Goal: Information Seeking & Learning: Learn about a topic

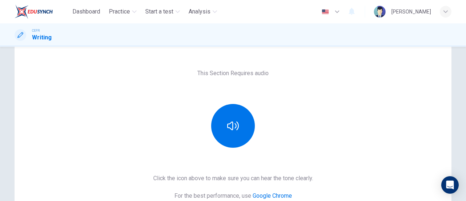
scroll to position [73, 0]
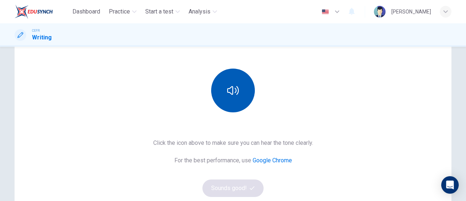
click at [234, 86] on icon "button" at bounding box center [233, 91] width 12 height 12
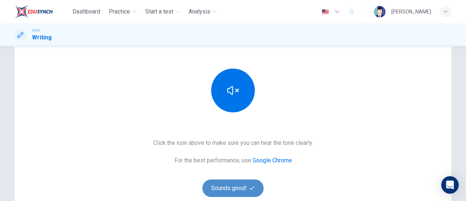
click at [252, 185] on icon "button" at bounding box center [252, 187] width 5 height 5
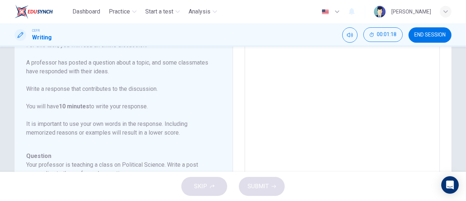
scroll to position [0, 0]
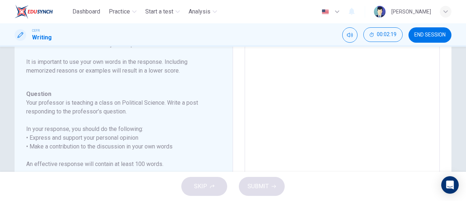
scroll to position [36, 0]
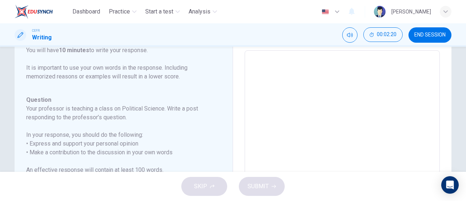
type textarea "I"
type textarea "x"
type textarea "I"
type textarea "x"
type textarea "I s"
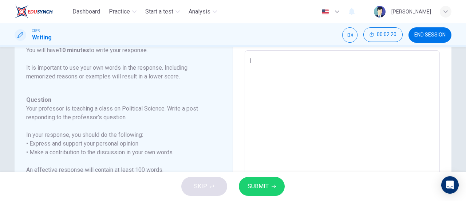
type textarea "x"
type textarea "I sh"
type textarea "x"
type textarea "I sha"
type textarea "x"
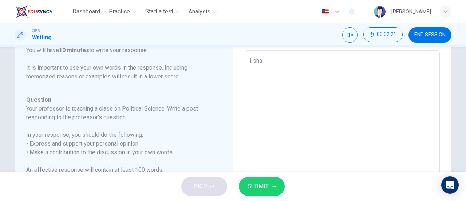
type textarea "I shae"
type textarea "x"
type textarea "I sha"
type textarea "x"
type textarea "I shar"
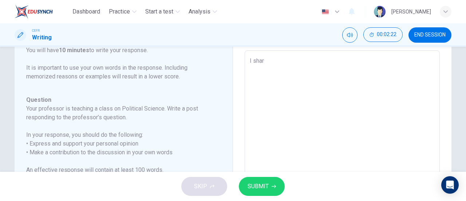
type textarea "x"
type textarea "I share"
type textarea "x"
type textarea "I shared"
type textarea "x"
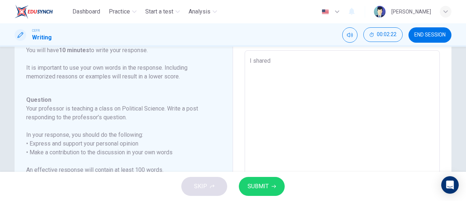
type textarea "I shared"
type textarea "x"
type textarea "I shared A"
type textarea "x"
type textarea "I shared Ai"
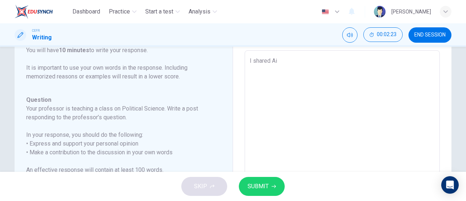
type textarea "x"
type textarea "I shared Aid"
type textarea "x"
type textarea "I shared Aide"
type textarea "x"
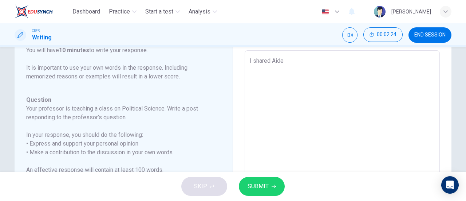
type textarea "I shared Aiden"
type textarea "x"
type textarea "I shared Aiden"
type textarea "x"
type textarea "I shared Aiden o"
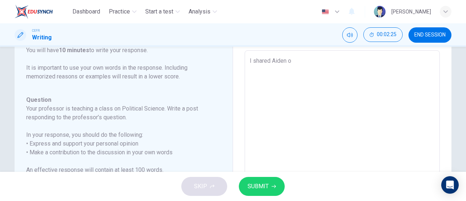
type textarea "x"
type textarea "I shared Aiden op"
type textarea "x"
type textarea "I shared Aiden opt"
type textarea "x"
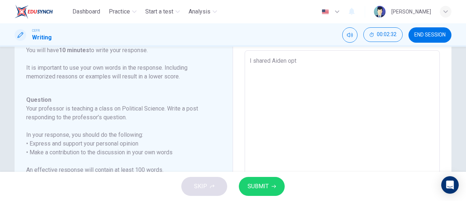
type textarea "I shared Aiden opti"
type textarea "x"
type textarea "I shared Aiden optim"
type textarea "x"
type textarea "I shared Aiden optimi"
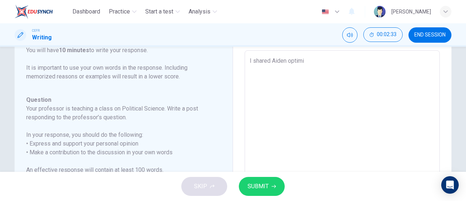
type textarea "x"
type textarea "I shared Aiden optimis"
type textarea "x"
type textarea "I shared Aiden optimism"
type textarea "x"
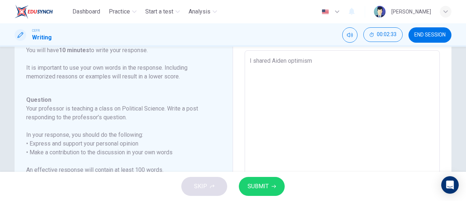
type textarea "I shared Aiden optimism"
type textarea "x"
type textarea "I shared Aiden optimism r"
type textarea "x"
type textarea "I shared Aiden optimism re"
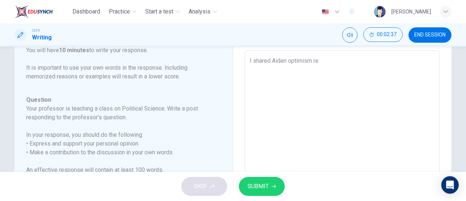
type textarea "x"
type textarea "I shared Aiden optimism reg"
type textarea "x"
type textarea "I shared Aiden optimism rega"
type textarea "x"
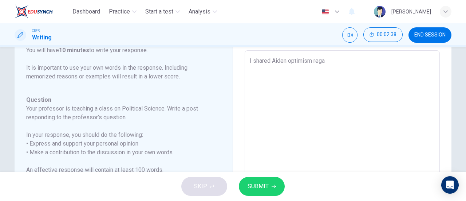
type textarea "I shared Aiden optimism regar"
type textarea "x"
type textarea "I shared Aiden optimism regard"
type textarea "x"
type textarea "I shared Aiden optimism regardi"
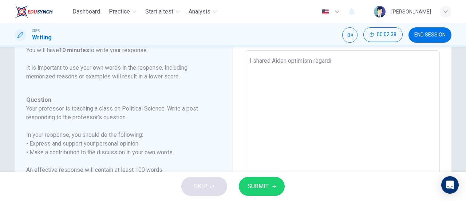
type textarea "x"
type textarea "I shared Aiden optimism regardin"
type textarea "x"
type textarea "I shared Aiden optimism regarding"
type textarea "x"
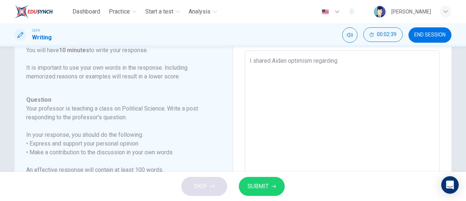
type textarea "I shared Aiden optimism regarding"
type textarea "x"
type textarea "I shared Aiden optimism regarding t"
type textarea "x"
type textarea "I shared Aiden optimism regarding th"
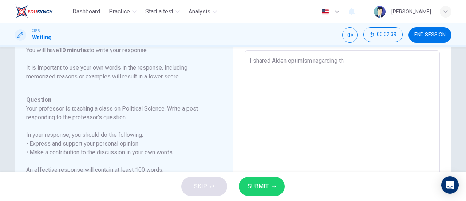
type textarea "x"
type textarea "I shared Aiden optimism regarding the"
type textarea "x"
type textarea "I shared Aiden optimism regarding the"
type textarea "x"
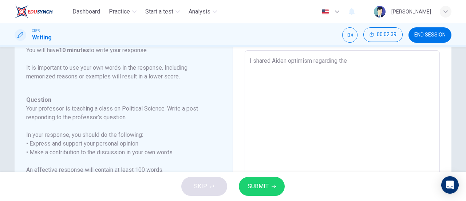
type textarea "I shared Aiden optimism regarding the s"
type textarea "x"
type textarea "I shared Aiden optimism regarding the so"
type textarea "x"
type textarea "I shared Aiden optimism regarding the soc"
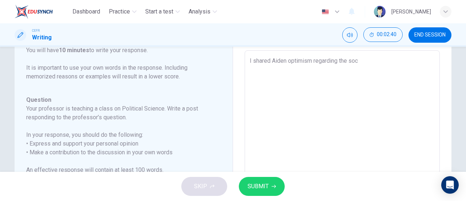
type textarea "x"
type textarea "I shared Aiden optimism regarding the soci"
type textarea "x"
type textarea "I shared Aiden optimism regarding the socia"
type textarea "x"
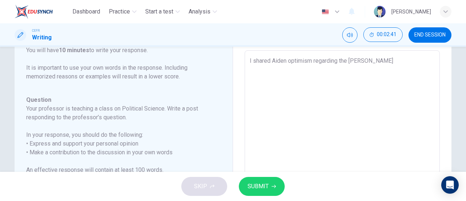
type textarea "I shared Aiden optimism regarding the social"
type textarea "x"
type textarea "I shared Aiden optimism regarding the social"
type textarea "x"
type textarea "I shared Aiden optimism regarding the social m"
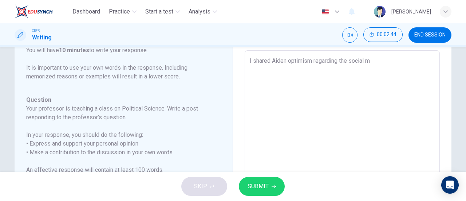
type textarea "x"
type textarea "I shared Aiden optimism regarding the social me"
type textarea "x"
type textarea "I shared Aiden optimism regarding the social med"
type textarea "x"
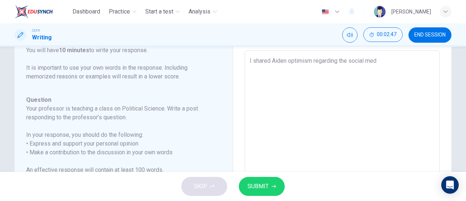
type textarea "I shared Aiden optimism regarding the social medi"
type textarea "x"
type textarea "I shared Aiden optimism regarding the social media"
type textarea "x"
type textarea "I shared Aiden optimism regarding the social media'"
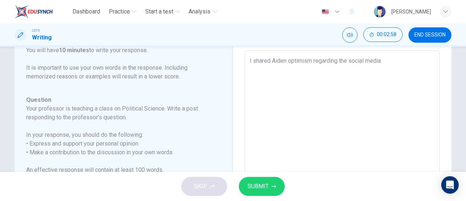
type textarea "x"
type textarea "I shared Aiden optimism regarding the social media's"
type textarea "x"
type textarea "I shared Aiden optimism regarding the social media's"
type textarea "x"
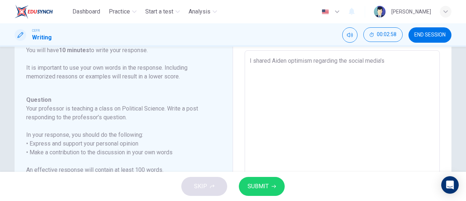
type textarea "I shared Aiden optimism regarding the social media's p"
type textarea "x"
type textarea "I shared Aiden optimism regarding the social media's po"
type textarea "x"
type textarea "I shared Aiden optimism regarding the social media's pot"
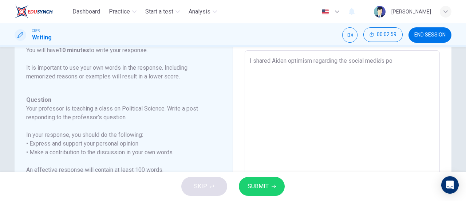
type textarea "x"
type textarea "I shared Aiden optimism regarding the social media's pote"
type textarea "x"
type textarea "I shared Aiden optimism regarding the social media's poten"
type textarea "x"
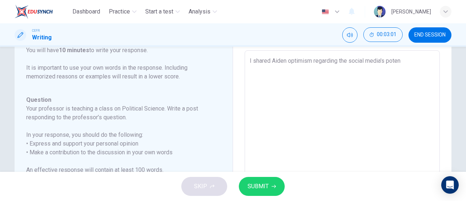
type textarea "I shared Aiden optimism regarding the social media's potent"
type textarea "x"
type textarea "I shared Aiden optimism regarding the social media's potenti"
type textarea "x"
type textarea "I shared Aiden optimism regarding the social media's potentia"
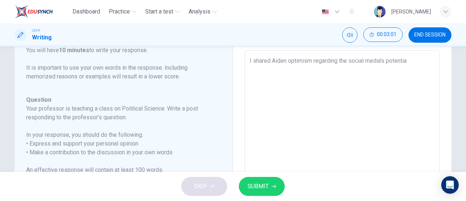
type textarea "x"
type textarea "I shared Aiden optimism regarding the social media's potential"
type textarea "x"
type textarea "I shared Aiden optimism regarding the social media's potential"
type textarea "x"
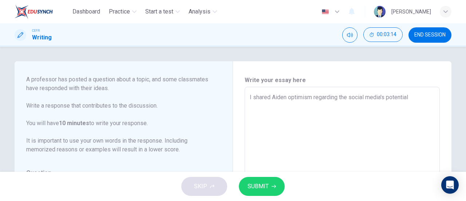
scroll to position [98, 0]
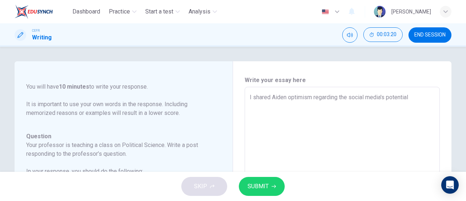
type textarea "I shared Aiden optimism regarding the social media's potential t"
type textarea "x"
type textarea "I shared Aiden optimism regarding the social media's potential to"
type textarea "x"
type textarea "I shared Aiden optimism regarding the social media's potential to"
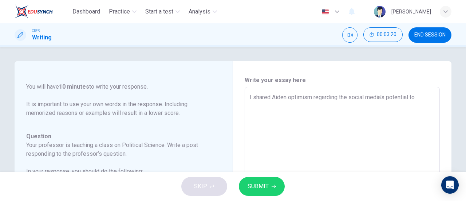
type textarea "x"
type textarea "I shared Aiden optimism regarding the social media's potential to d"
type textarea "x"
type textarea "I shared Aiden optimism regarding the social media's potential to de"
type textarea "x"
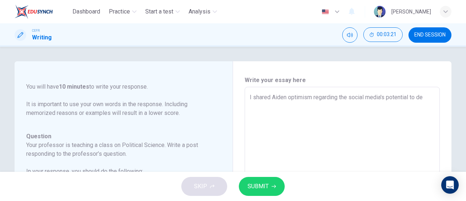
type textarea "I shared Aiden optimism regarding the social media's potential to dem"
type textarea "x"
type textarea "I shared Aiden optimism regarding the social media's potential to demo"
type textarea "x"
type textarea "I shared Aiden optimism regarding the social media's potential to democ"
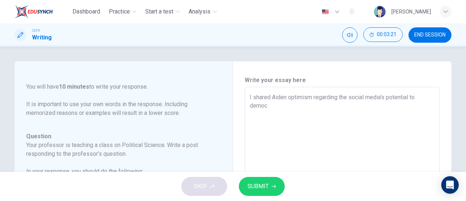
type textarea "x"
type textarea "I shared Aiden optimism regarding the social media's potential to democr"
type textarea "x"
type textarea "I shared Aiden optimism regarding the social media's potential to democra"
type textarea "x"
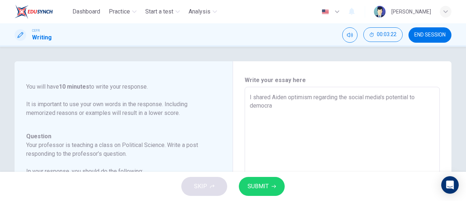
type textarea "I shared Aiden optimism regarding the social media's potential to democrat"
type textarea "x"
type textarea "I shared Aiden optimism regarding the social media's potential to democrati"
type textarea "x"
type textarea "I shared Aiden optimism regarding the social media's potential to democratiz"
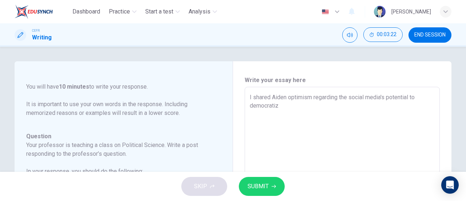
type textarea "x"
type textarea "I shared Aiden optimism regarding the social media's potential to democratize"
type textarea "x"
type textarea "I shared Aiden optimism regarding the social media's potential to democratize"
type textarea "x"
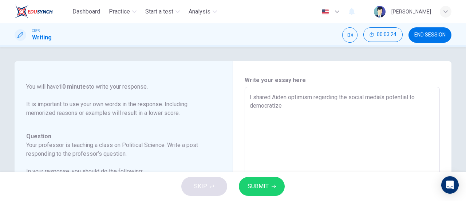
type textarea "I shared Aiden optimism regarding the social media's potential to democratize i"
type textarea "x"
type textarea "I shared Aiden optimism regarding the social media's potential to democratize in"
type textarea "x"
type textarea "I shared Aiden optimism regarding the social media's potential to democratize i…"
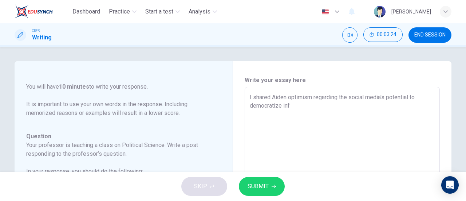
type textarea "x"
type textarea "I shared Aiden optimism regarding the social media's potential to democratize i…"
type textarea "x"
type textarea "I shared Aiden optimism regarding the social media's potential to democratize i…"
type textarea "x"
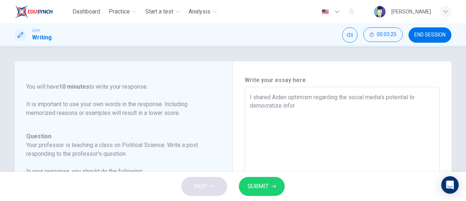
type textarea "I shared Aiden optimism regarding the social media's potential to democratize i…"
type textarea "x"
type textarea "I shared Aiden optimism regarding the social media's potential to democratize i…"
type textarea "x"
type textarea "I shared Aiden optimism regarding the social media's potential to democratize i…"
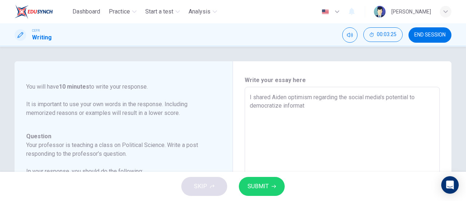
type textarea "x"
type textarea "I shared Aiden optimism regarding the social media's potential to democratize i…"
type textarea "x"
type textarea "I shared Aiden optimism regarding the social media's potential to democratize i…"
type textarea "x"
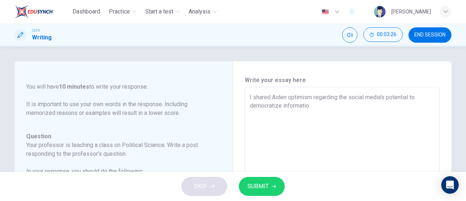
type textarea "I shared Aiden optimism regarding the social media's potential to democratize i…"
type textarea "x"
type textarea "I shared Aiden optimism regarding the social media's potential to democratize i…"
type textarea "x"
type textarea "I shared Aiden optimism regarding the social media's potential to democratize i…"
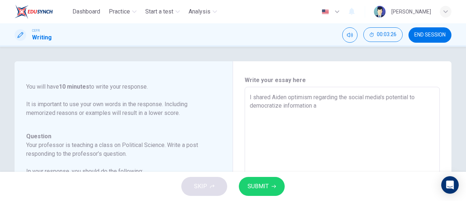
type textarea "x"
type textarea "I shared Aiden optimism regarding the social media's potential to democratize i…"
type textarea "x"
type textarea "I shared Aiden optimism regarding the social media's potential to democratize i…"
type textarea "x"
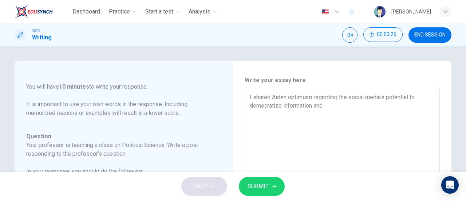
type textarea "I shared Aiden optimism regarding the social media's potential to democratize i…"
type textarea "x"
type textarea "I shared Aiden optimism regarding the social media's potential to democratize i…"
type textarea "x"
type textarea "I shared Aiden optimism regarding the social media's potential to democratize i…"
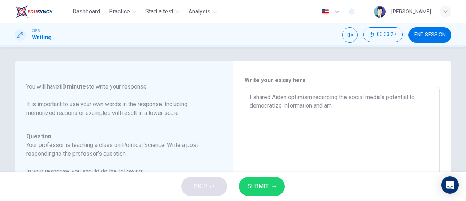
type textarea "x"
type textarea "I shared Aiden optimism regarding the social media's potential to democratize i…"
type textarea "x"
type textarea "I shared Aiden optimism regarding the social media's potential to democratize i…"
type textarea "x"
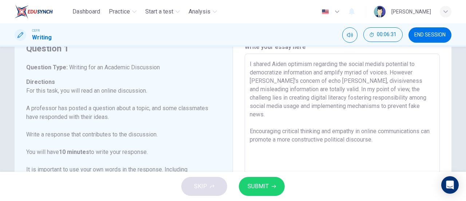
scroll to position [0, 0]
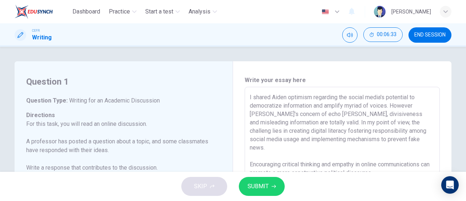
click at [268, 186] on span "SUBMIT" at bounding box center [258, 186] width 21 height 10
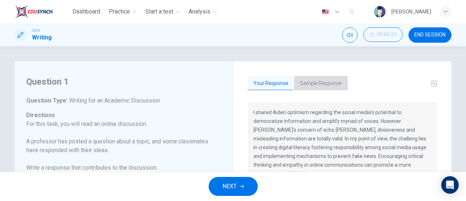
click at [333, 87] on button "Sample Response" at bounding box center [321, 83] width 54 height 15
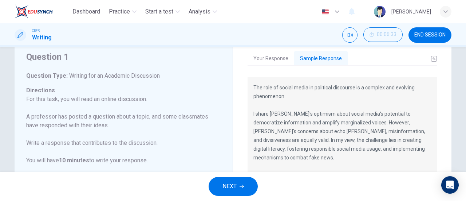
scroll to position [36, 0]
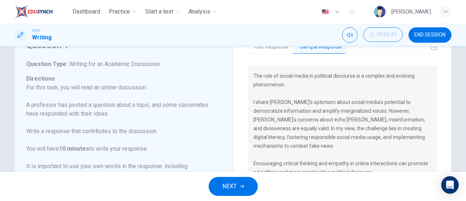
drag, startPoint x: 241, startPoint y: 73, endPoint x: 334, endPoint y: 70, distance: 92.6
click at [334, 70] on div "Your Response Sample Response I shared Aiden optimism regarding the social medi…" at bounding box center [342, 172] width 219 height 295
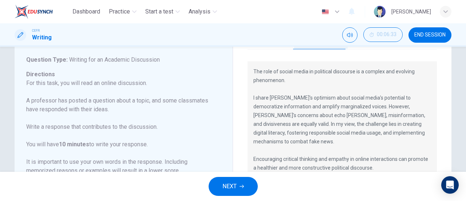
scroll to position [0, 0]
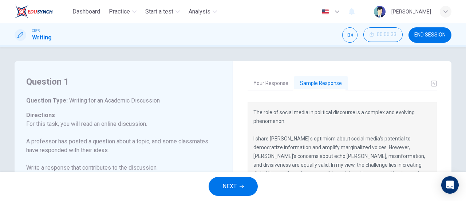
click at [428, 34] on span "END SESSION" at bounding box center [430, 35] width 31 height 6
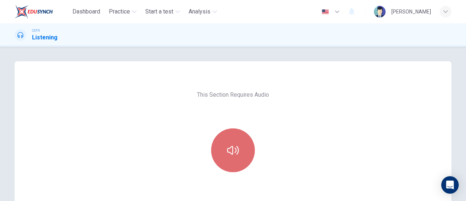
click at [242, 148] on button "button" at bounding box center [233, 150] width 44 height 44
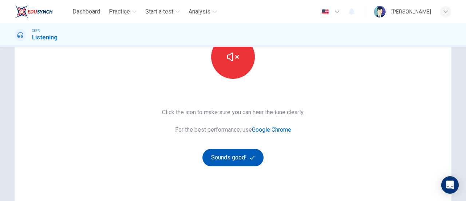
scroll to position [109, 0]
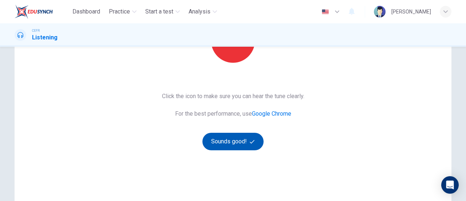
click at [242, 137] on button "Sounds good!" at bounding box center [233, 141] width 61 height 17
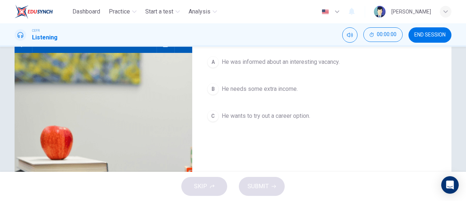
scroll to position [73, 0]
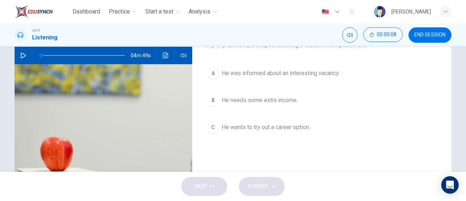
click at [204, 142] on div "A He was informed about an interesting vacancy. B He needs some extra income. C…" at bounding box center [322, 107] width 236 height 87
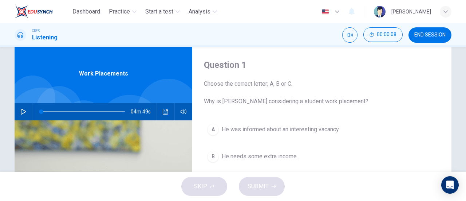
scroll to position [0, 0]
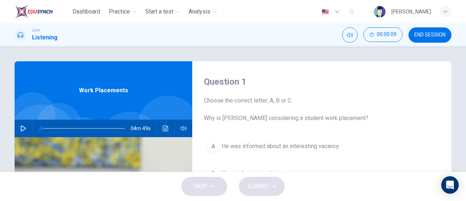
click at [22, 126] on icon "button" at bounding box center [23, 128] width 6 height 6
type input "1"
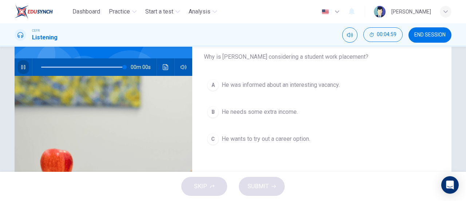
scroll to position [73, 0]
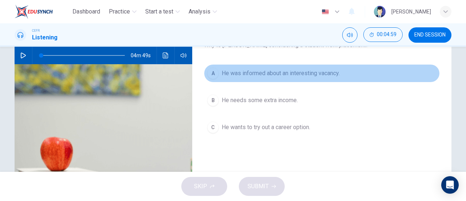
click at [240, 74] on span "He was informed about an interesting vacancy." at bounding box center [281, 73] width 118 height 9
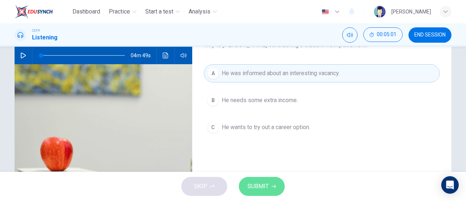
click at [273, 184] on button "SUBMIT" at bounding box center [262, 186] width 46 height 19
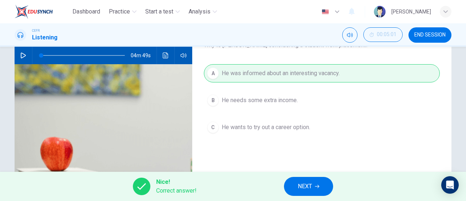
click at [302, 185] on span "NEXT" at bounding box center [305, 186] width 14 height 10
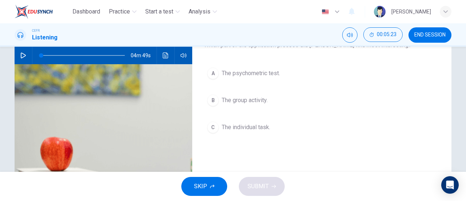
click at [236, 96] on span "The group activity." at bounding box center [245, 100] width 46 height 9
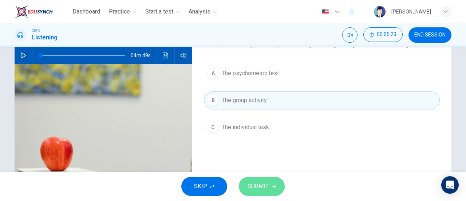
click at [249, 188] on span "SUBMIT" at bounding box center [258, 186] width 21 height 10
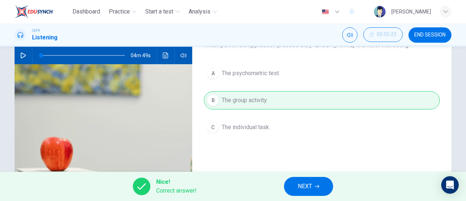
click at [296, 184] on button "NEXT" at bounding box center [308, 186] width 49 height 19
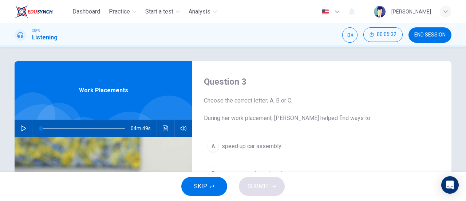
scroll to position [36, 0]
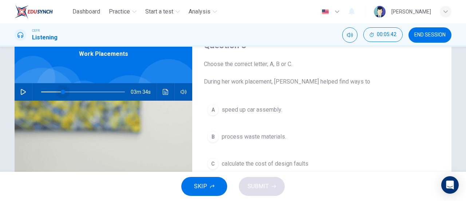
click at [61, 91] on span at bounding box center [83, 91] width 84 height 1
click at [32, 90] on hr at bounding box center [32, 91] width 0 height 17
click at [22, 92] on icon "button" at bounding box center [23, 92] width 6 height 6
click at [66, 93] on span at bounding box center [64, 92] width 4 height 4
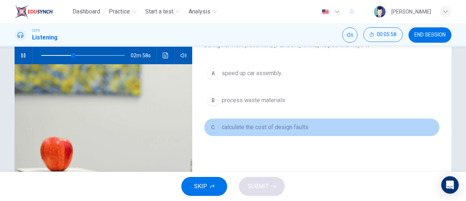
click at [260, 132] on button "C calculate the cost of design faults" at bounding box center [322, 127] width 236 height 18
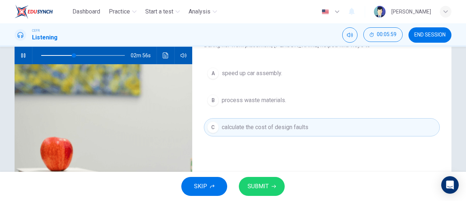
click at [270, 178] on button "SUBMIT" at bounding box center [262, 186] width 46 height 19
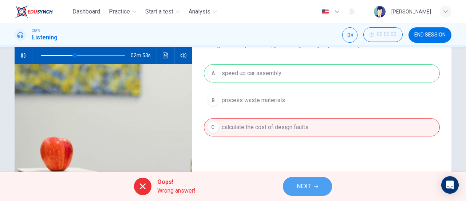
click at [302, 182] on span "NEXT" at bounding box center [304, 186] width 14 height 10
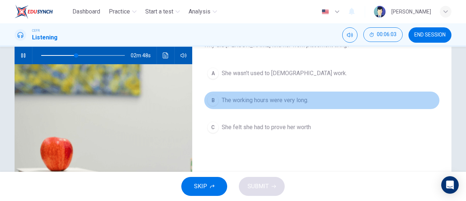
click at [257, 96] on span "The working hours were very long." at bounding box center [265, 100] width 87 height 9
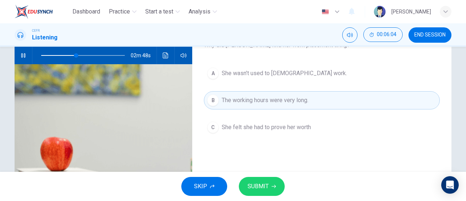
click at [267, 183] on span "SUBMIT" at bounding box center [258, 186] width 21 height 10
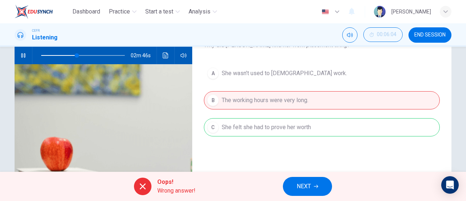
click at [291, 134] on div "A She wasn’t used to full-time work. B The working hours were very long. C She …" at bounding box center [322, 107] width 236 height 87
click at [306, 184] on span "NEXT" at bounding box center [304, 186] width 14 height 10
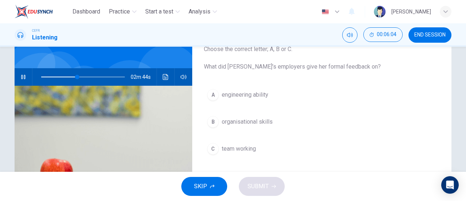
scroll to position [36, 0]
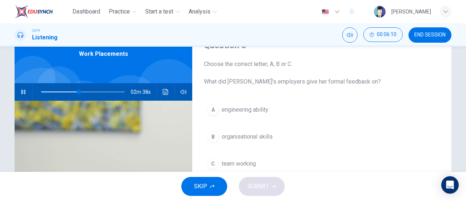
click at [87, 93] on span at bounding box center [83, 92] width 84 height 10
click at [235, 134] on span "organisational skills" at bounding box center [247, 136] width 51 height 9
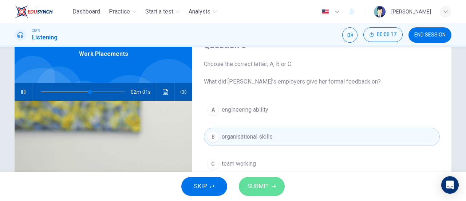
click at [268, 185] on span "SUBMIT" at bounding box center [258, 186] width 21 height 10
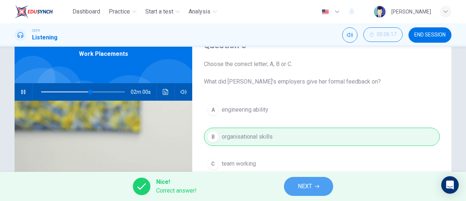
click at [302, 186] on span "NEXT" at bounding box center [305, 186] width 14 height 10
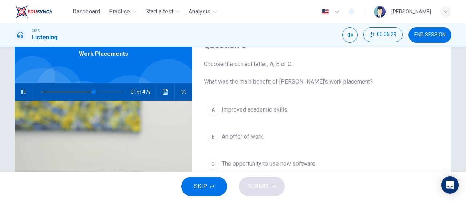
click at [251, 161] on span "The opportunity to use new software." at bounding box center [269, 163] width 95 height 9
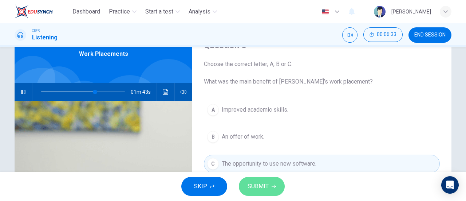
click at [269, 186] on button "SUBMIT" at bounding box center [262, 186] width 46 height 19
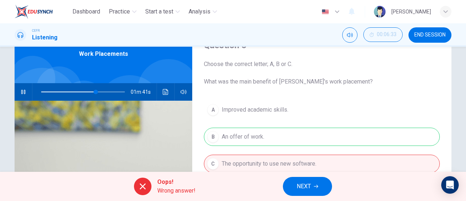
click at [300, 179] on button "NEXT" at bounding box center [307, 186] width 49 height 19
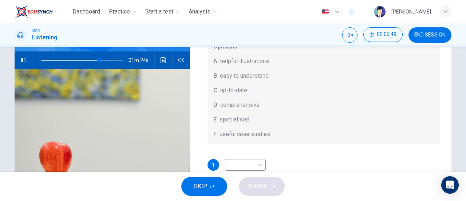
scroll to position [85, 0]
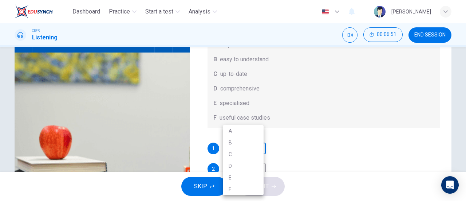
click at [259, 147] on body "Dashboard Practice Start a test Analysis English en ​ ZAKIRAH HUSNA BINTI ZAINA…" at bounding box center [233, 100] width 466 height 201
click at [253, 134] on li "A" at bounding box center [243, 131] width 41 height 12
type input "72"
type input "A"
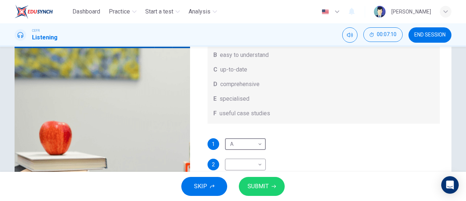
scroll to position [157, 0]
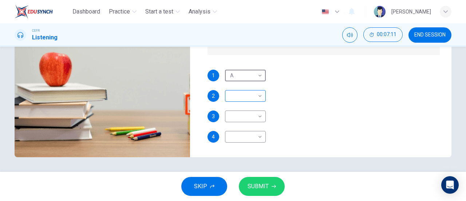
click at [231, 98] on body "Dashboard Practice Start a test Analysis English en ​ ZAKIRAH HUSNA BINTI ZAINA…" at bounding box center [233, 100] width 466 height 201
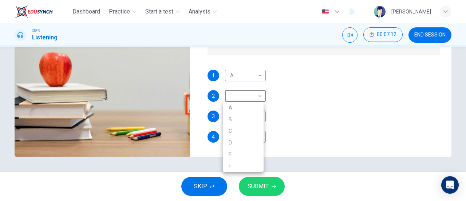
click at [312, 110] on div at bounding box center [233, 100] width 466 height 201
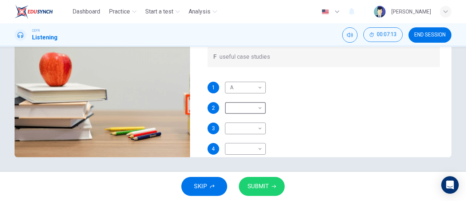
scroll to position [36, 0]
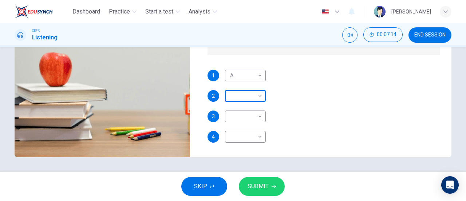
click at [250, 106] on body "Dashboard Practice Start a test Analysis English en ​ ZAKIRAH HUSNA BINTI ZAINA…" at bounding box center [233, 100] width 466 height 201
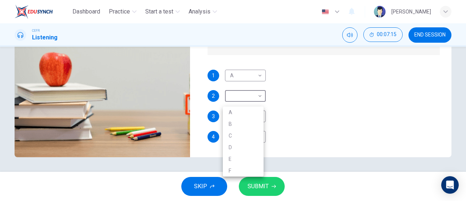
click at [251, 125] on li "B" at bounding box center [243, 124] width 41 height 12
type input "80"
type input "B"
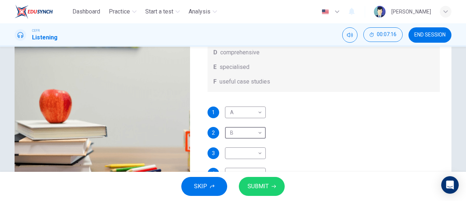
scroll to position [0, 0]
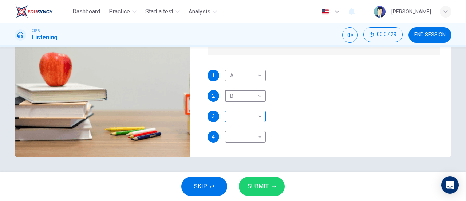
click at [245, 121] on body "Dashboard Practice Start a test Analysis English en ​ ZAKIRAH HUSNA BINTI ZAINA…" at bounding box center [233, 100] width 466 height 201
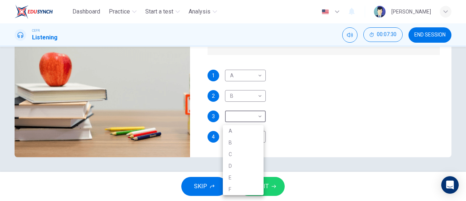
click at [244, 154] on li "C" at bounding box center [243, 154] width 41 height 12
type input "85"
type input "C"
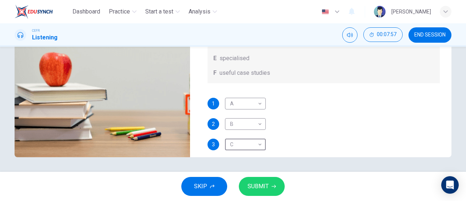
scroll to position [41, 0]
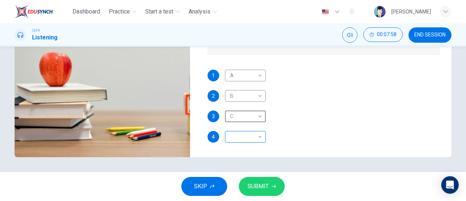
click at [242, 141] on body "Dashboard Practice Start a test Analysis English en ​ ZAKIRAH HUSNA BINTI ZAINA…" at bounding box center [233, 100] width 466 height 201
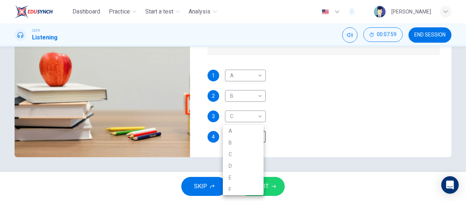
click at [235, 176] on li "E" at bounding box center [243, 178] width 41 height 12
type input "95"
type input "E"
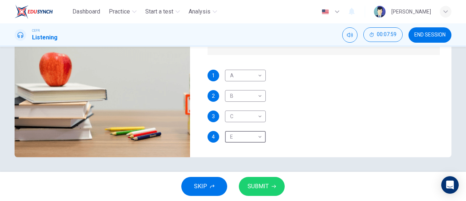
click at [258, 187] on span "SUBMIT" at bounding box center [258, 186] width 21 height 10
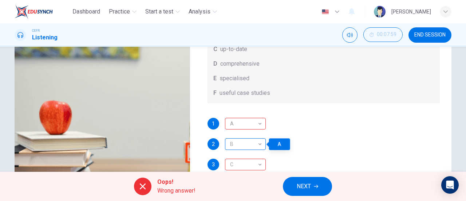
scroll to position [146, 0]
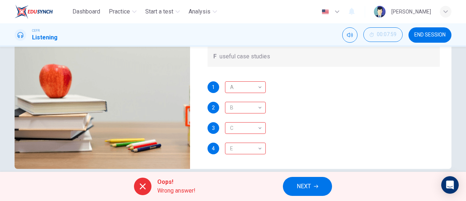
type input "99"
click at [308, 183] on span "NEXT" at bounding box center [304, 186] width 14 height 10
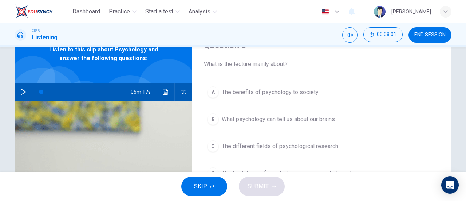
scroll to position [0, 0]
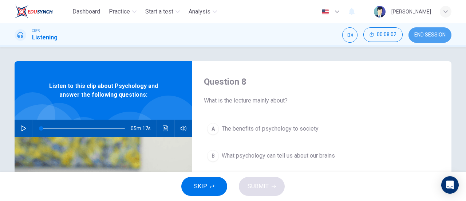
click at [439, 30] on button "END SESSION" at bounding box center [430, 34] width 43 height 15
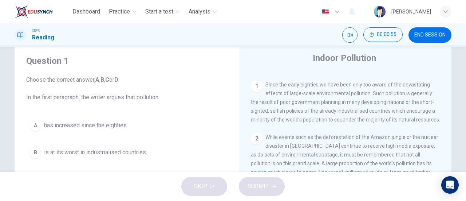
scroll to position [36, 0]
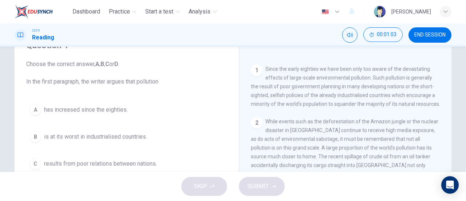
click at [317, 84] on span "Since the early eighties we have been only too aware of the devastating effects…" at bounding box center [345, 86] width 189 height 41
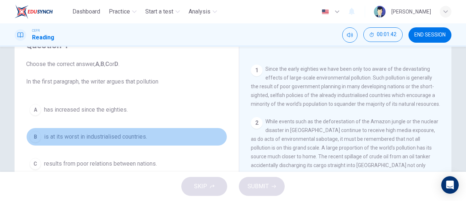
click at [142, 139] on span "is at its worst in industrialised countries." at bounding box center [95, 136] width 103 height 9
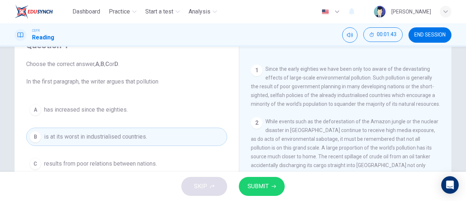
scroll to position [73, 0]
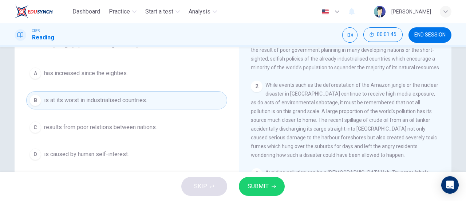
click at [165, 77] on button "A has increased since the eighties." at bounding box center [126, 73] width 201 height 18
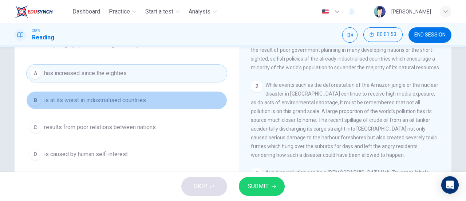
click at [168, 107] on button "B is at its worst in industrialised countries." at bounding box center [126, 100] width 201 height 18
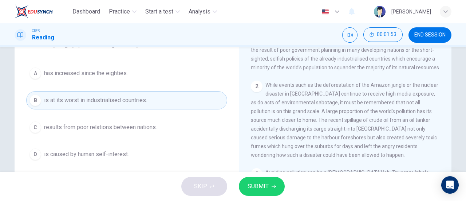
click at [253, 185] on span "SUBMIT" at bounding box center [258, 186] width 21 height 10
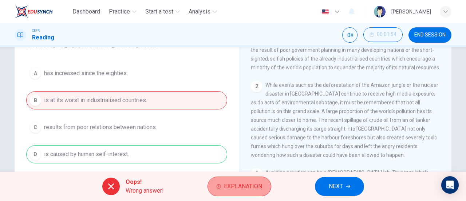
click at [239, 183] on span "Explanation" at bounding box center [243, 186] width 38 height 10
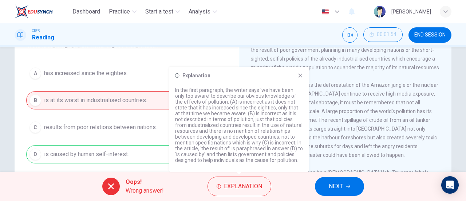
click at [330, 183] on span "NEXT" at bounding box center [336, 186] width 14 height 10
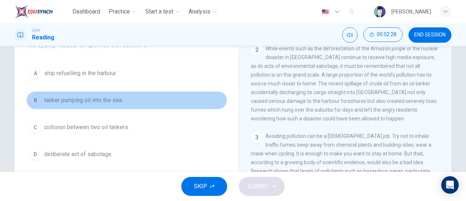
click at [103, 101] on span "tanker pumping oil into the sea." at bounding box center [83, 100] width 79 height 9
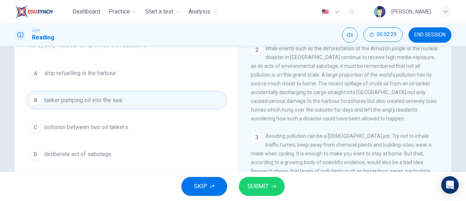
click at [260, 185] on span "SUBMIT" at bounding box center [258, 186] width 21 height 10
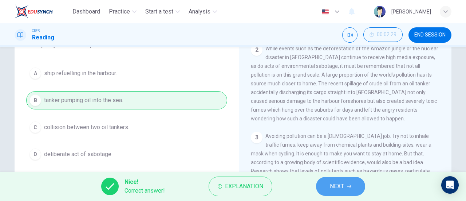
click at [328, 181] on button "NEXT" at bounding box center [340, 186] width 49 height 19
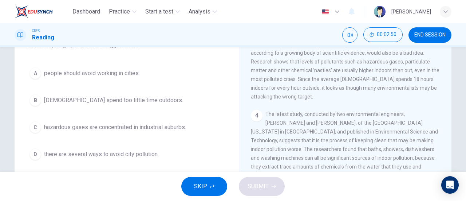
scroll to position [255, 0]
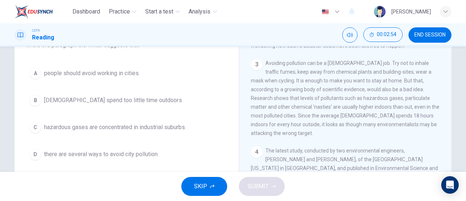
click at [138, 153] on span "there are several ways to avoid city pollution." at bounding box center [101, 154] width 115 height 9
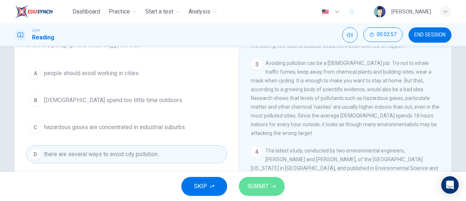
click at [268, 186] on span "SUBMIT" at bounding box center [258, 186] width 21 height 10
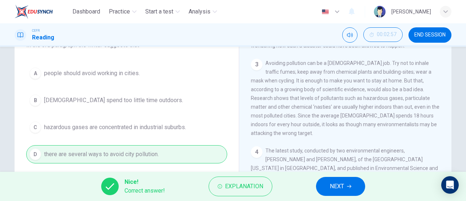
click at [328, 186] on button "NEXT" at bounding box center [340, 186] width 49 height 19
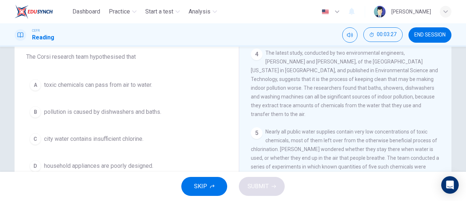
scroll to position [73, 0]
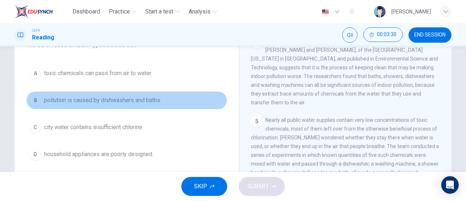
click at [154, 102] on span "pollution is caused by dishwashers and baths." at bounding box center [102, 100] width 117 height 9
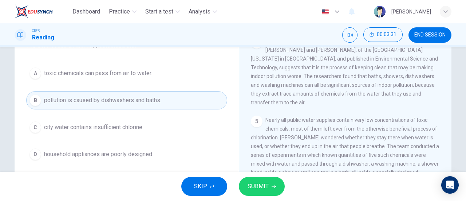
click at [265, 186] on span "SUBMIT" at bounding box center [258, 186] width 21 height 10
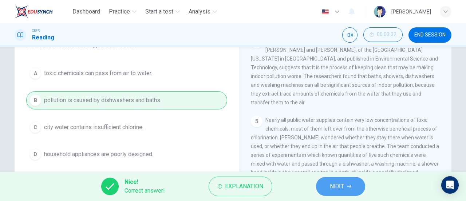
click at [339, 185] on span "NEXT" at bounding box center [337, 186] width 14 height 10
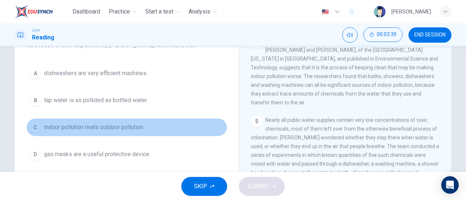
click at [142, 127] on span "indoor pollution rivals outdoor pollution." at bounding box center [94, 127] width 100 height 9
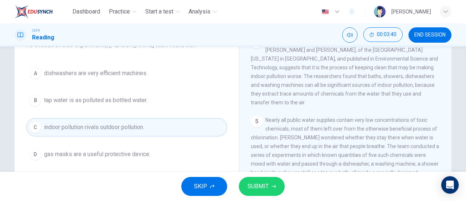
click at [278, 188] on button "SUBMIT" at bounding box center [262, 186] width 46 height 19
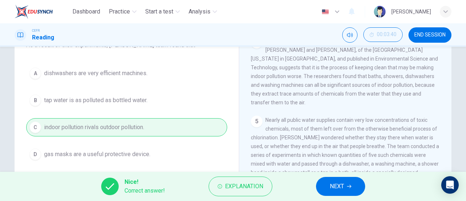
click at [348, 188] on icon "button" at bounding box center [349, 186] width 4 height 4
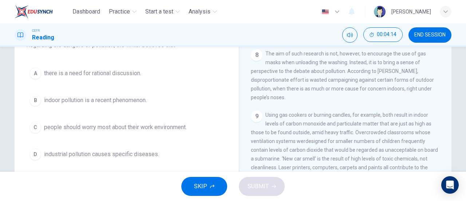
click at [93, 102] on span "indoor pollution is a recent phenomenon." at bounding box center [95, 100] width 103 height 9
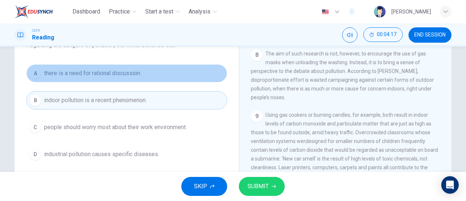
click at [116, 73] on span "there is a need for rational discussion." at bounding box center [92, 73] width 97 height 9
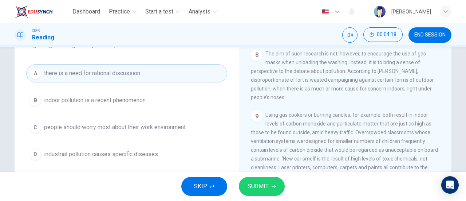
click at [269, 183] on button "SUBMIT" at bounding box center [262, 186] width 46 height 19
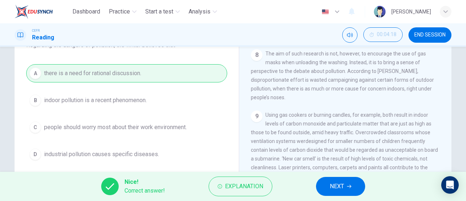
click at [341, 188] on span "NEXT" at bounding box center [337, 186] width 14 height 10
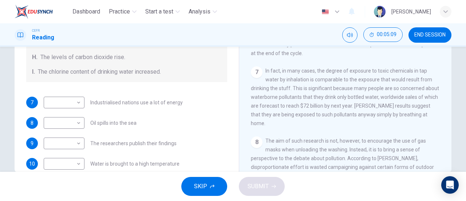
scroll to position [157, 0]
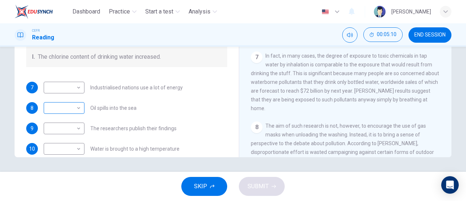
click at [53, 105] on body "Dashboard Practice Start a test Analysis English en ​ [PERSON_NAME] CEFR Readin…" at bounding box center [233, 100] width 466 height 201
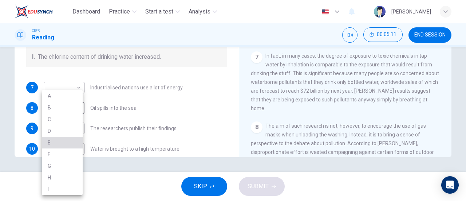
click at [63, 139] on li "E" at bounding box center [62, 143] width 41 height 12
type input "E"
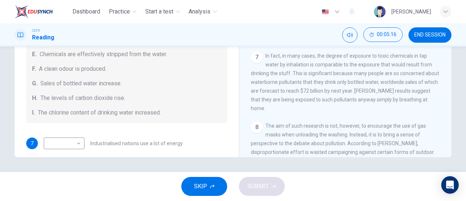
scroll to position [0, 0]
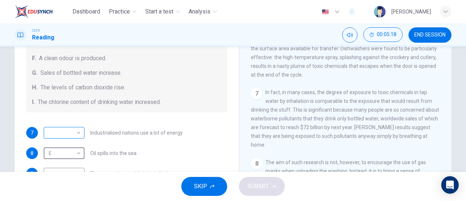
click at [64, 129] on body "Dashboard Practice Start a test Analysis English en ​ [PERSON_NAME] CEFR Readin…" at bounding box center [233, 100] width 466 height 201
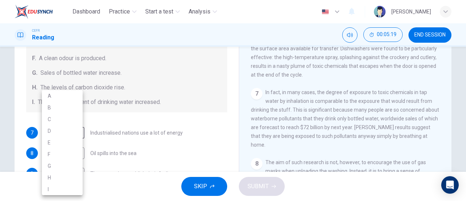
click at [66, 116] on li "C" at bounding box center [62, 119] width 41 height 12
type input "C"
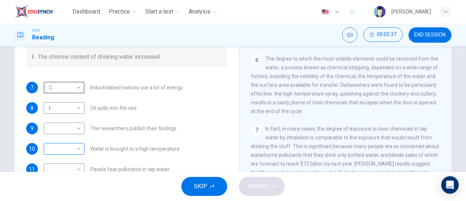
click at [63, 147] on body "Dashboard Practice Start a test Analysis English en ​ [PERSON_NAME] CEFR Readin…" at bounding box center [233, 100] width 466 height 201
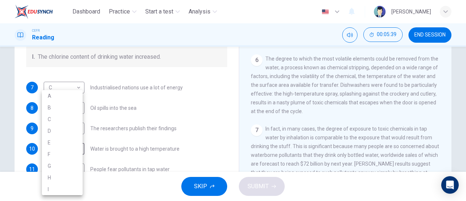
click at [56, 167] on li "G" at bounding box center [62, 166] width 41 height 12
type input "G"
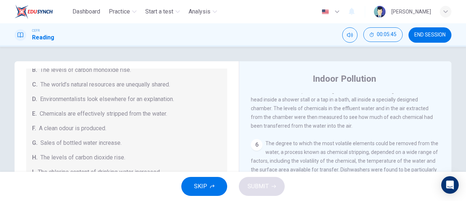
scroll to position [45, 0]
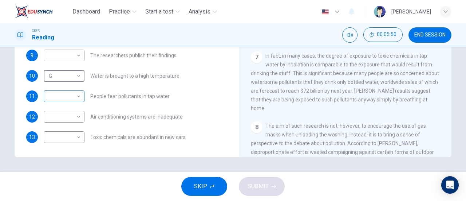
click at [75, 94] on body "Dashboard Practice Start a test Analysis English en ​ [PERSON_NAME] CEFR Readin…" at bounding box center [233, 100] width 466 height 201
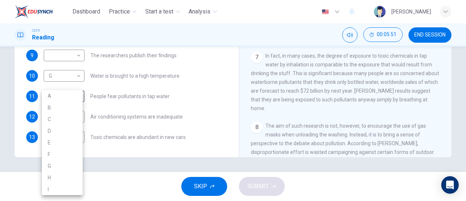
drag, startPoint x: 74, startPoint y: 97, endPoint x: 60, endPoint y: 97, distance: 14.2
click at [74, 97] on li "A" at bounding box center [62, 96] width 41 height 12
type input "A"
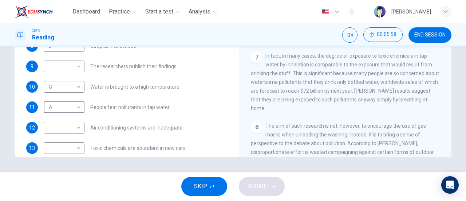
scroll to position [155, 0]
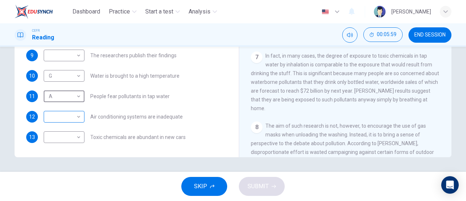
click at [69, 118] on body "Dashboard Practice Start a test Analysis English en ​ [PERSON_NAME] CEFR Readin…" at bounding box center [233, 100] width 466 height 201
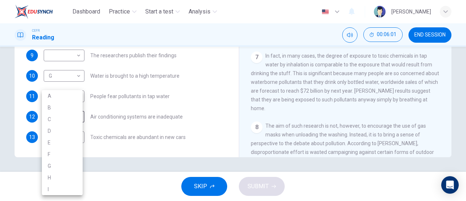
click at [116, 147] on div at bounding box center [233, 100] width 466 height 201
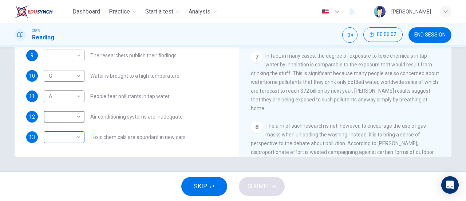
click at [76, 137] on body "Dashboard Practice Start a test Analysis English en ​ [PERSON_NAME] CEFR Readin…" at bounding box center [233, 100] width 466 height 201
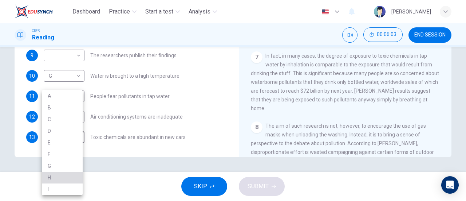
click at [61, 177] on li "H" at bounding box center [62, 178] width 41 height 12
type input "H"
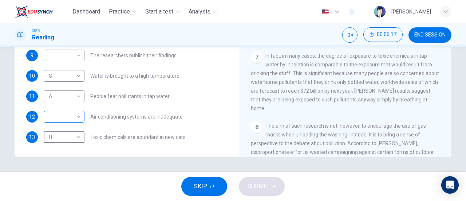
click at [70, 121] on body "Dashboard Practice Start a test Analysis English en ​ [PERSON_NAME] CEFR Readin…" at bounding box center [233, 100] width 466 height 201
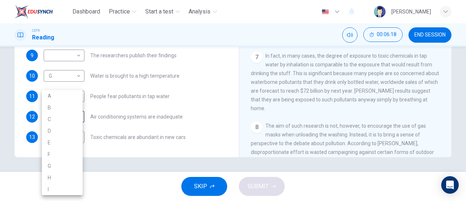
click at [55, 175] on li "H" at bounding box center [62, 178] width 41 height 12
type input "H"
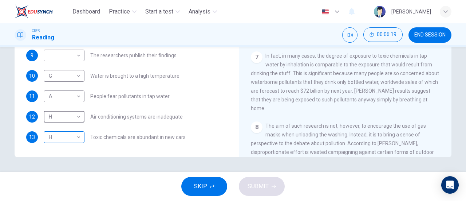
click at [73, 140] on body "Dashboard Practice Start a test Analysis English en ​ [PERSON_NAME] CEFR Readin…" at bounding box center [233, 100] width 466 height 201
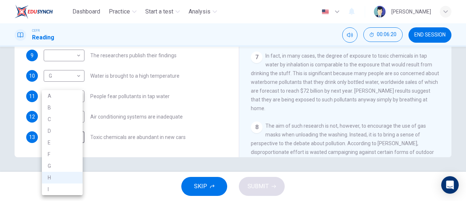
click at [65, 108] on li "B" at bounding box center [62, 108] width 41 height 12
type input "B"
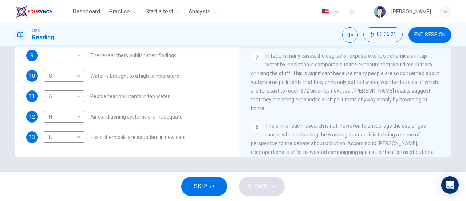
click at [15, 128] on div "Questions 7 - 13 The Reading Passage describes a number of cause and effect rel…" at bounding box center [233, 30] width 437 height 253
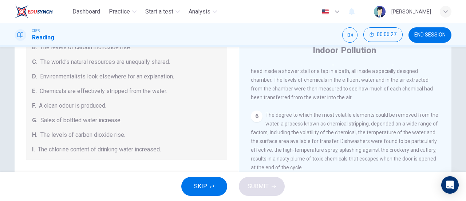
scroll to position [109, 0]
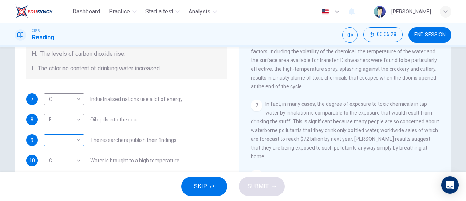
click at [51, 135] on body "Dashboard Practice Start a test Analysis English en ​ [PERSON_NAME] CEFR Readin…" at bounding box center [233, 100] width 466 height 201
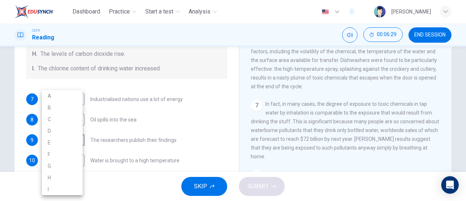
click at [53, 129] on li "D" at bounding box center [62, 131] width 41 height 12
type input "D"
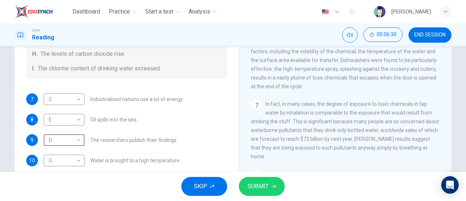
click at [255, 188] on span "SUBMIT" at bounding box center [258, 186] width 21 height 10
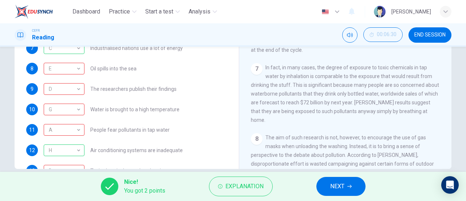
scroll to position [118, 0]
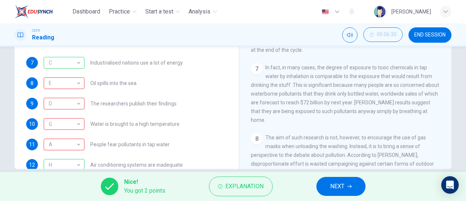
click at [347, 185] on button "NEXT" at bounding box center [341, 186] width 49 height 19
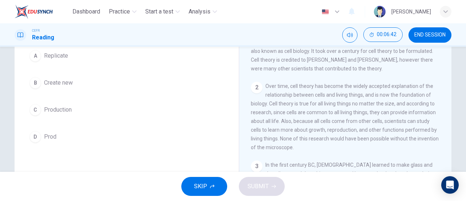
scroll to position [36, 0]
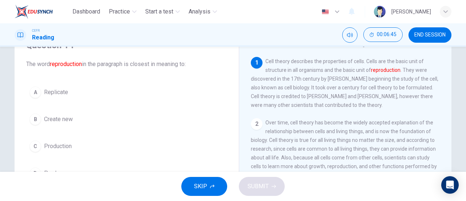
click at [54, 98] on button "A Replicate" at bounding box center [126, 92] width 201 height 18
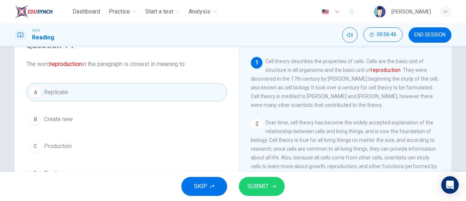
scroll to position [73, 0]
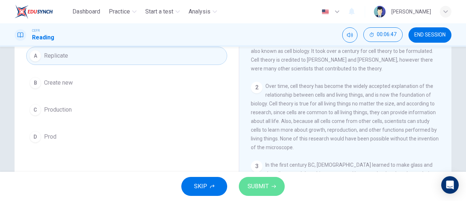
click at [255, 187] on span "SUBMIT" at bounding box center [258, 186] width 21 height 10
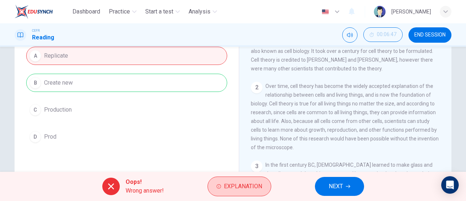
click at [254, 187] on span "Explanation" at bounding box center [243, 186] width 38 height 10
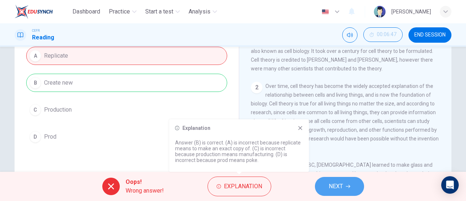
click at [350, 188] on icon "button" at bounding box center [348, 186] width 4 height 4
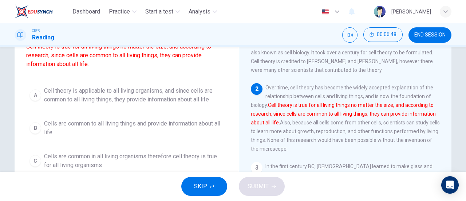
scroll to position [35, 0]
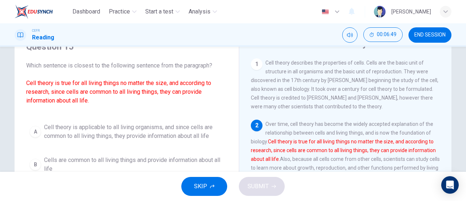
click at [435, 35] on span "END SESSION" at bounding box center [430, 35] width 31 height 6
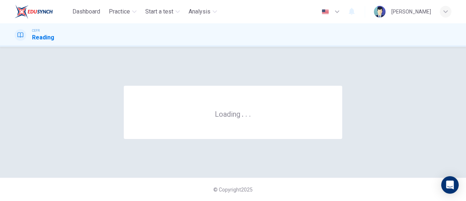
scroll to position [0, 0]
